Goal: Find specific page/section

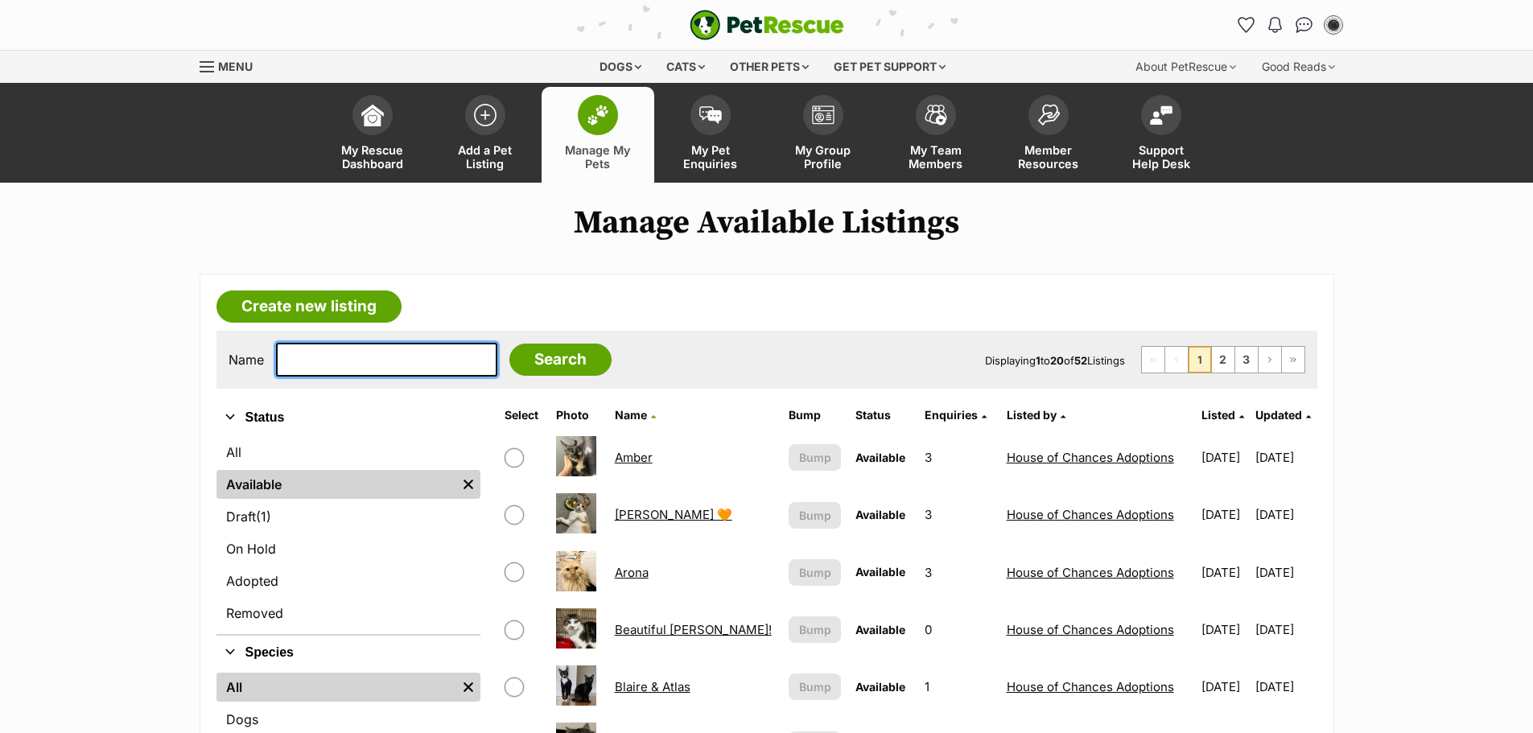
click at [437, 354] on input "text" at bounding box center [386, 360] width 221 height 34
type input "mae"
click at [509, 344] on input "Search" at bounding box center [560, 360] width 102 height 32
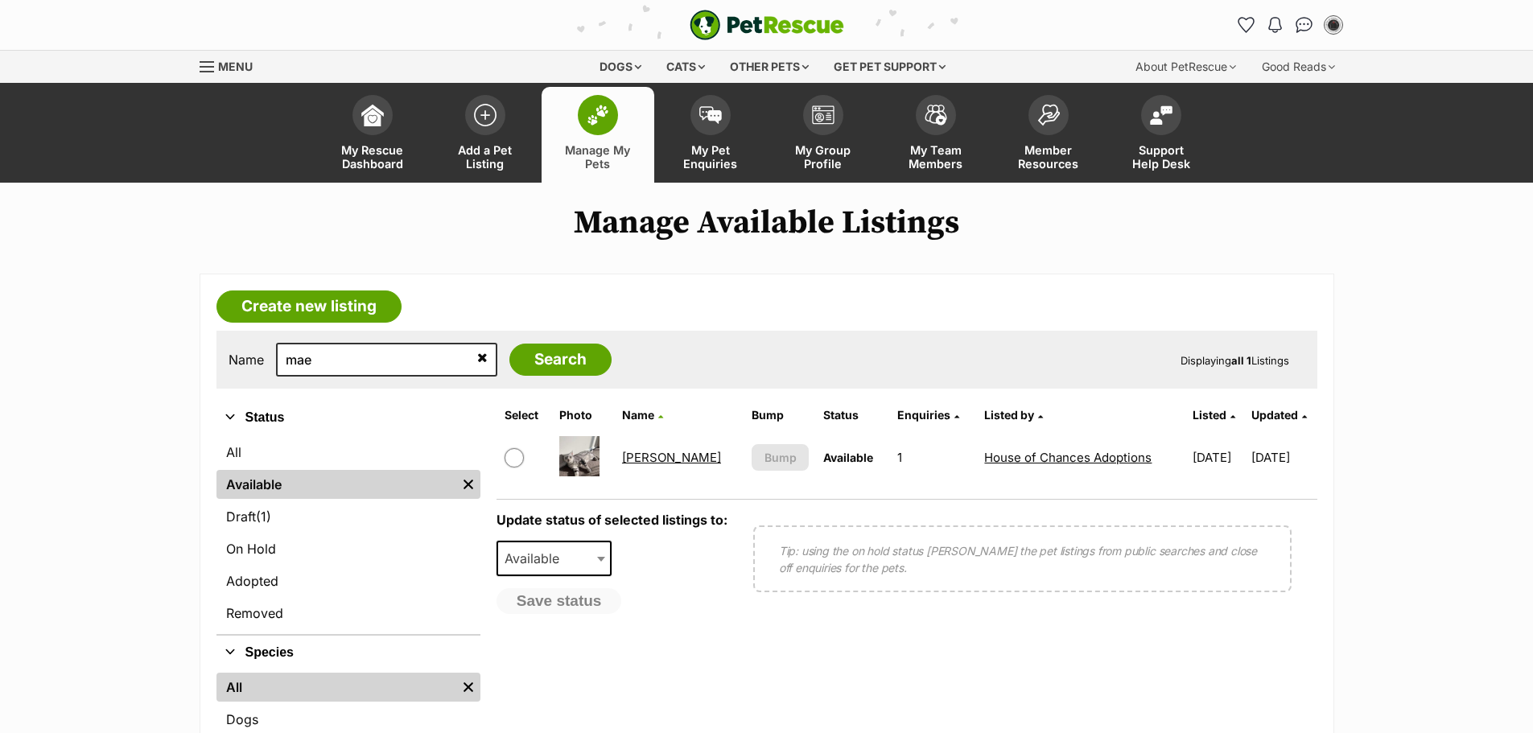
click at [637, 455] on link "[PERSON_NAME]" at bounding box center [671, 457] width 99 height 15
